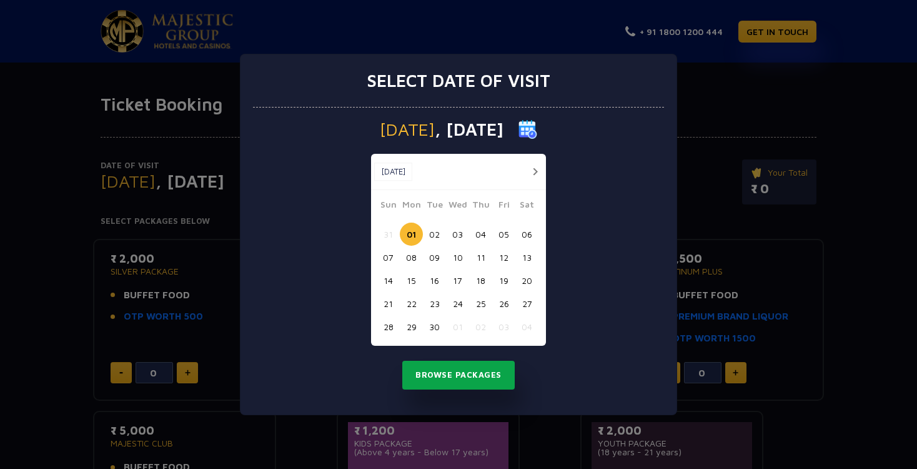
click at [472, 377] on button "Browse Packages" at bounding box center [458, 374] width 112 height 29
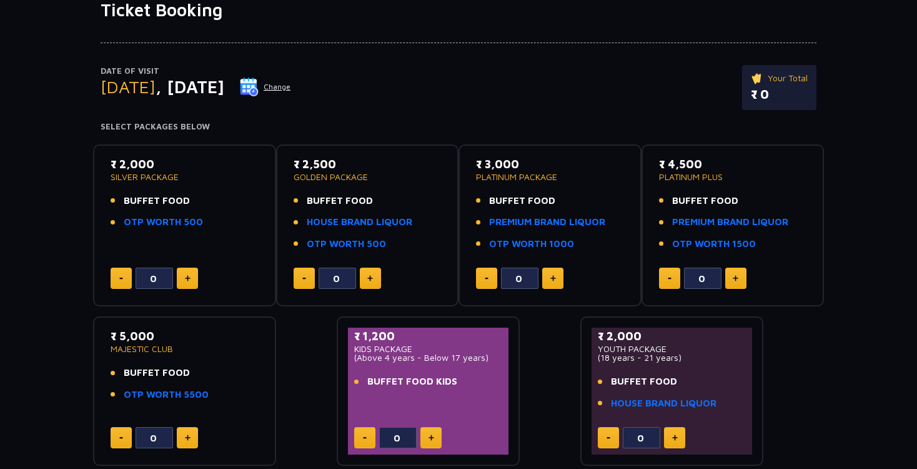
scroll to position [111, 0]
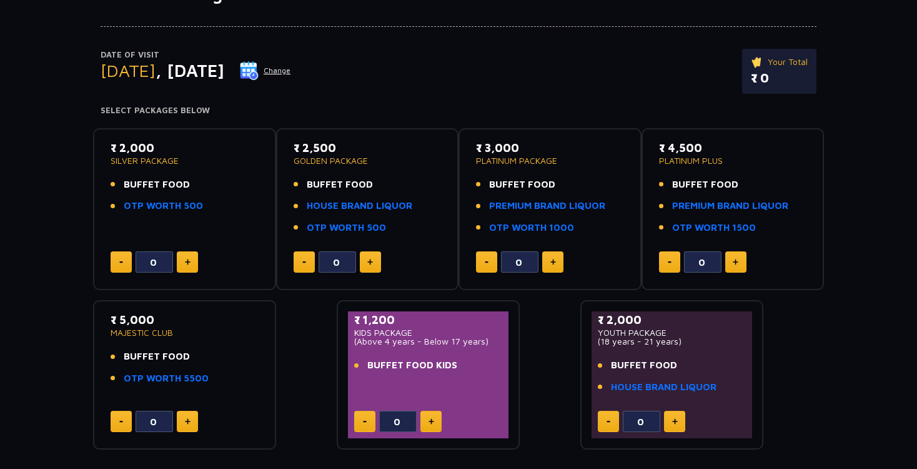
click at [297, 348] on div "₹ 2,000 SILVER PACKAGE BUFFET FOOD OTP WORTH 500 0 ₹ 2,500 GOLDEN PACKAGE BUFFE…" at bounding box center [458, 284] width 731 height 332
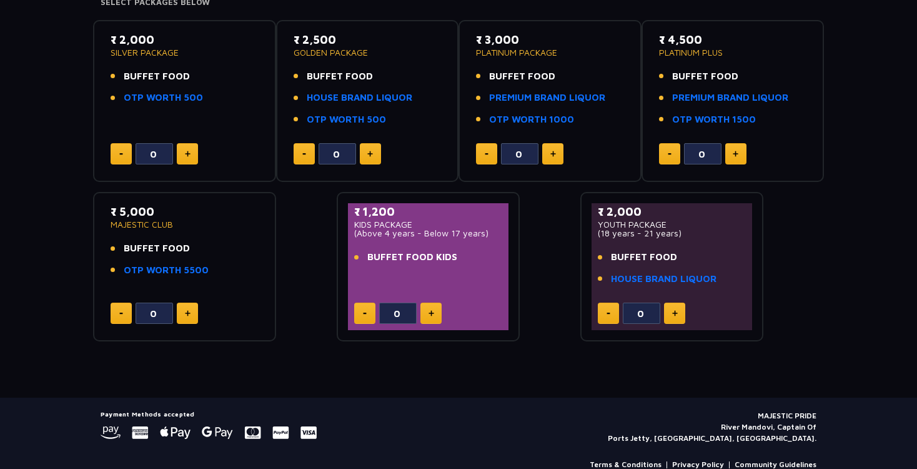
scroll to position [204, 0]
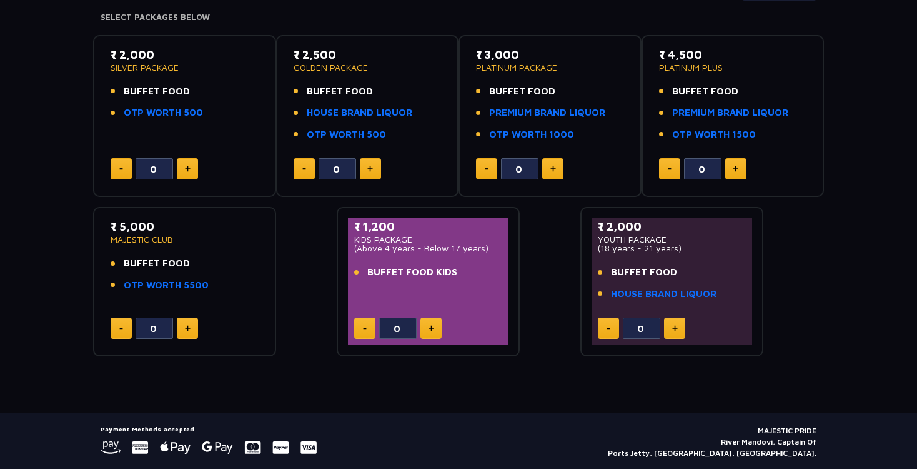
click at [197, 332] on button at bounding box center [187, 327] width 21 height 21
type input "1"
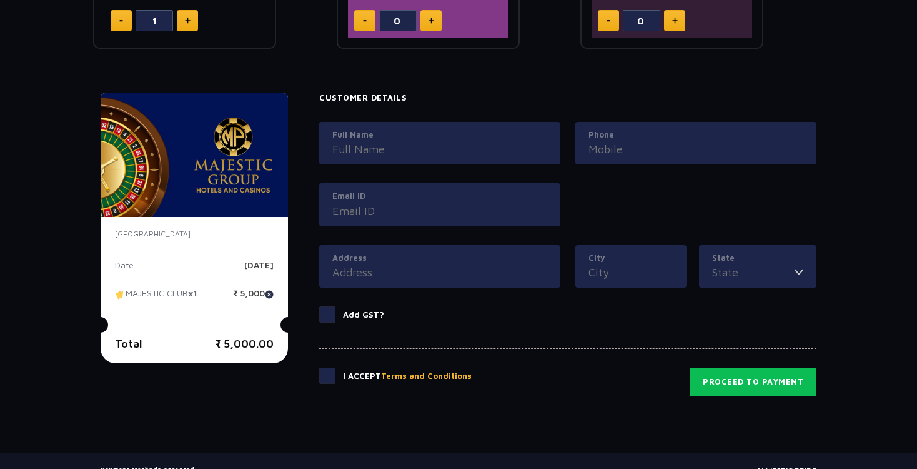
scroll to position [513, 0]
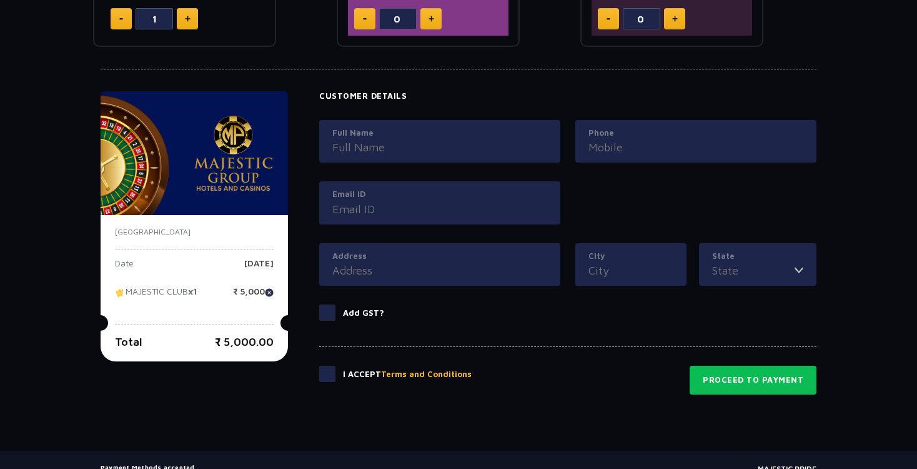
click at [304, 400] on div "Ticket Booking Date of Visit [DATE] Change Your Total ₹ 5,000.00 Select Package…" at bounding box center [458, 16] width 917 height 870
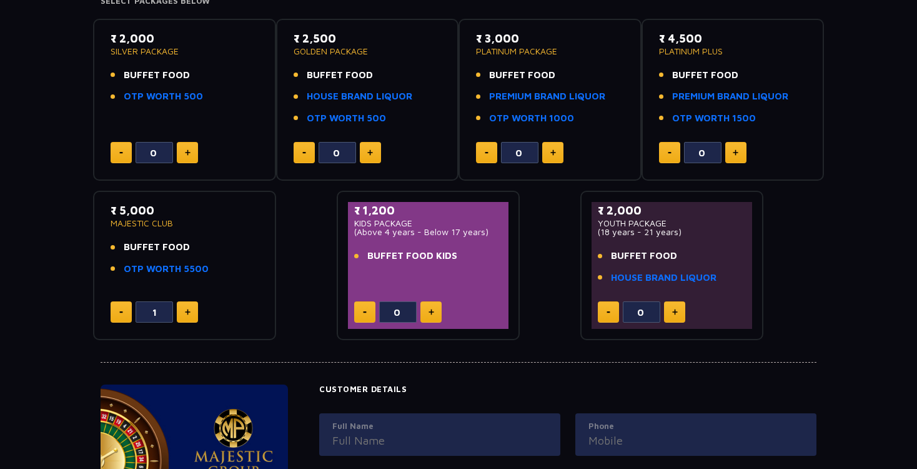
scroll to position [206, 0]
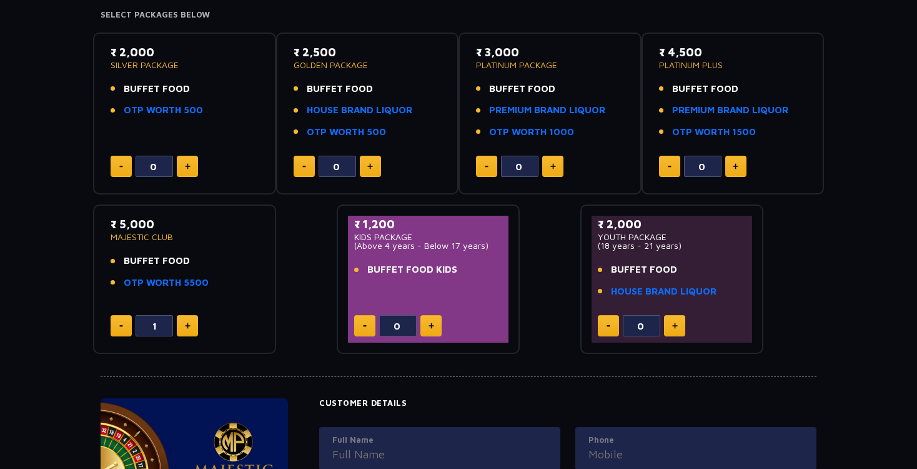
click at [291, 290] on div "₹ 2,000 SILVER PACKAGE BUFFET FOOD OTP WORTH 500 0 ₹ 2,500 GOLDEN PACKAGE BUFFE…" at bounding box center [458, 188] width 731 height 332
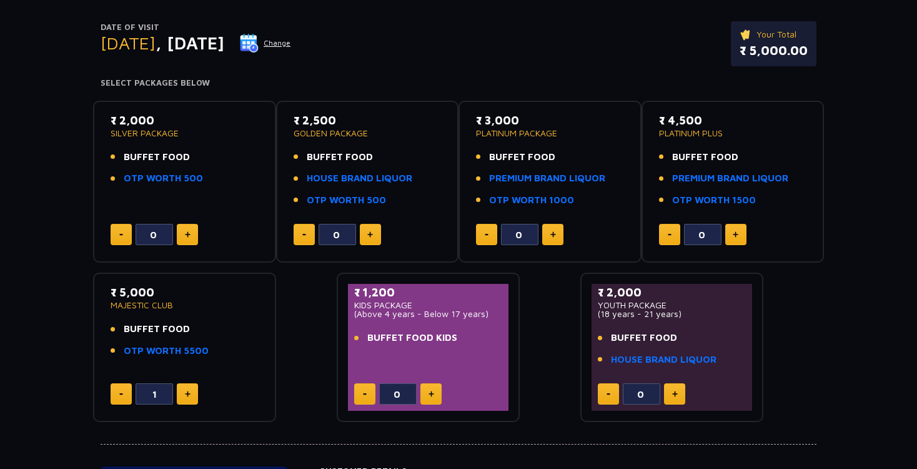
scroll to position [49, 0]
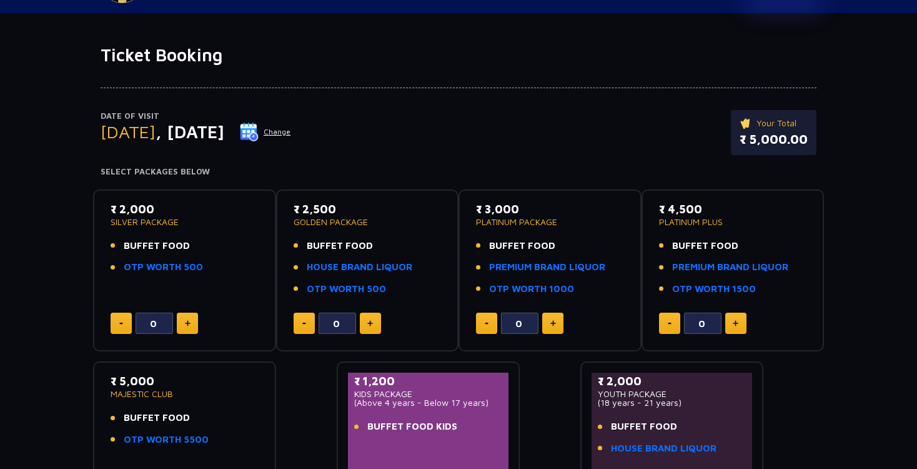
click at [270, 164] on div "Date of Visit [DATE] Change Your Total ₹ 5,000.00" at bounding box center [459, 138] width 716 height 57
click at [416, 90] on div "Date of Visit [DATE] Change Your Total ₹ 5,000.00 Select Packages Below" at bounding box center [458, 121] width 731 height 111
